Goal: Task Accomplishment & Management: Use online tool/utility

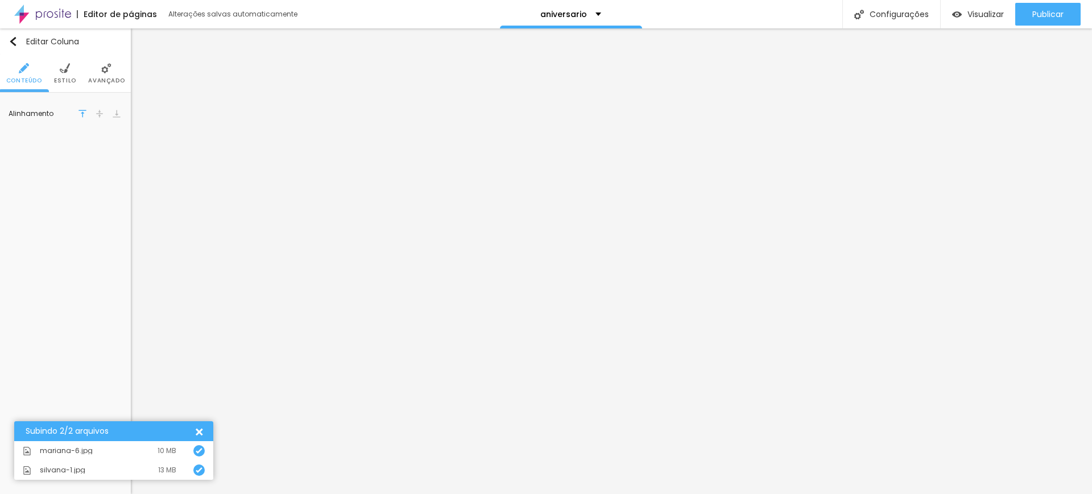
click at [61, 63] on img at bounding box center [65, 68] width 10 height 10
click at [101, 110] on input "#CC3333" at bounding box center [103, 115] width 35 height 14
drag, startPoint x: 95, startPoint y: 110, endPoint x: 130, endPoint y: 117, distance: 35.5
click at [130, 117] on div "Cor de fundo Voltar ao padrão #CC3333 Sombra DESATIVADO Voltar ao padrão Borda …" at bounding box center [65, 142] width 131 height 98
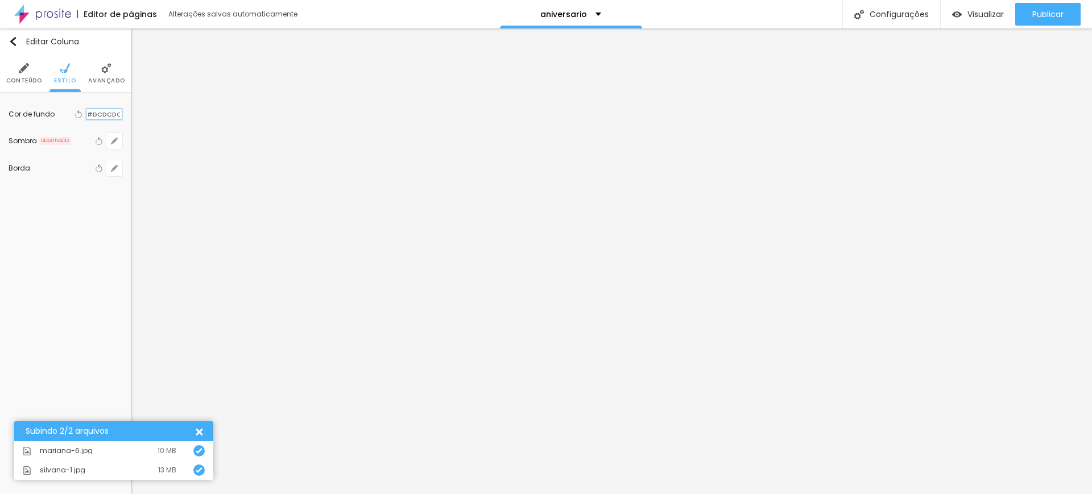
type input "#DCDCDC"
click at [65, 73] on img at bounding box center [65, 68] width 10 height 10
click at [102, 109] on input "#BB2222" at bounding box center [103, 114] width 35 height 11
type input "#C0C0C0"
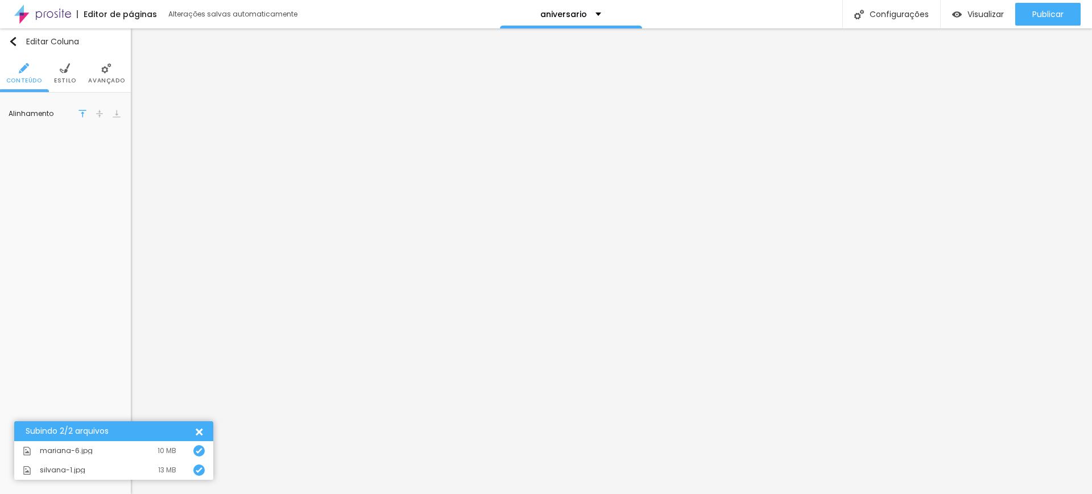
click at [66, 69] on img at bounding box center [65, 68] width 10 height 10
drag, startPoint x: 94, startPoint y: 113, endPoint x: 130, endPoint y: 117, distance: 36.0
click at [130, 117] on div "Cor de fundo Voltar ao padrão #8B0000 Sombra DESATIVADO Voltar ao padrão Borda …" at bounding box center [65, 142] width 131 height 98
type input "#A9A9A9"
click at [68, 69] on img at bounding box center [65, 68] width 10 height 10
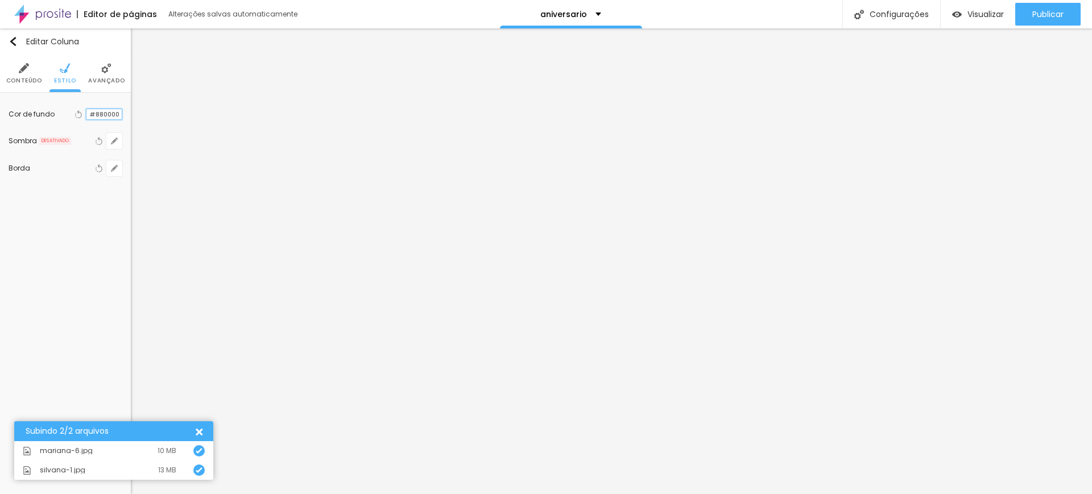
drag, startPoint x: 95, startPoint y: 113, endPoint x: 128, endPoint y: 112, distance: 33.0
click at [128, 112] on div "Cor de fundo Voltar ao padrão #880000 Sombra DESATIVADO Voltar ao padrão Borda …" at bounding box center [65, 142] width 131 height 98
type input "#808080"
